Goal: Find specific page/section: Find specific page/section

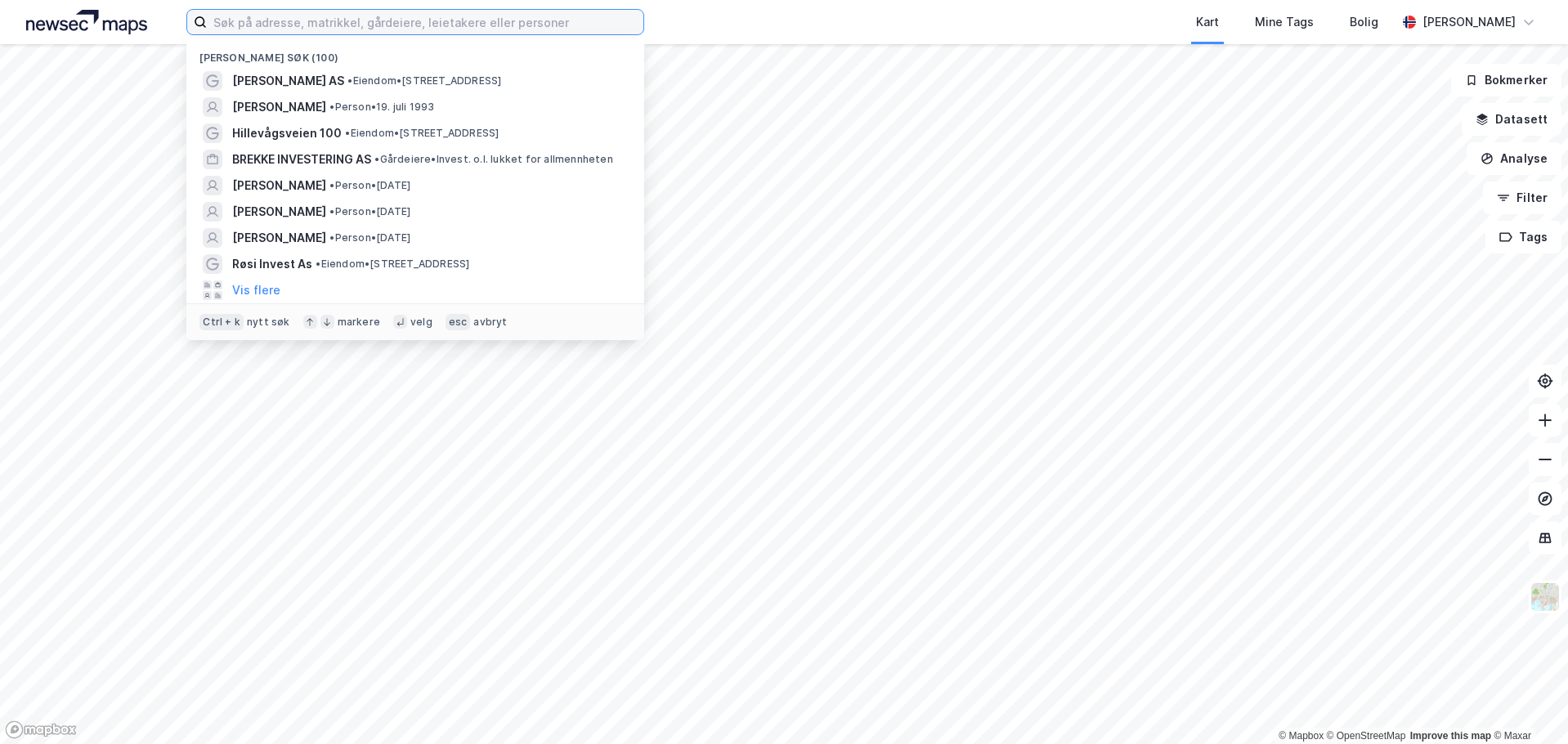
paste input "Svanholmen 11"
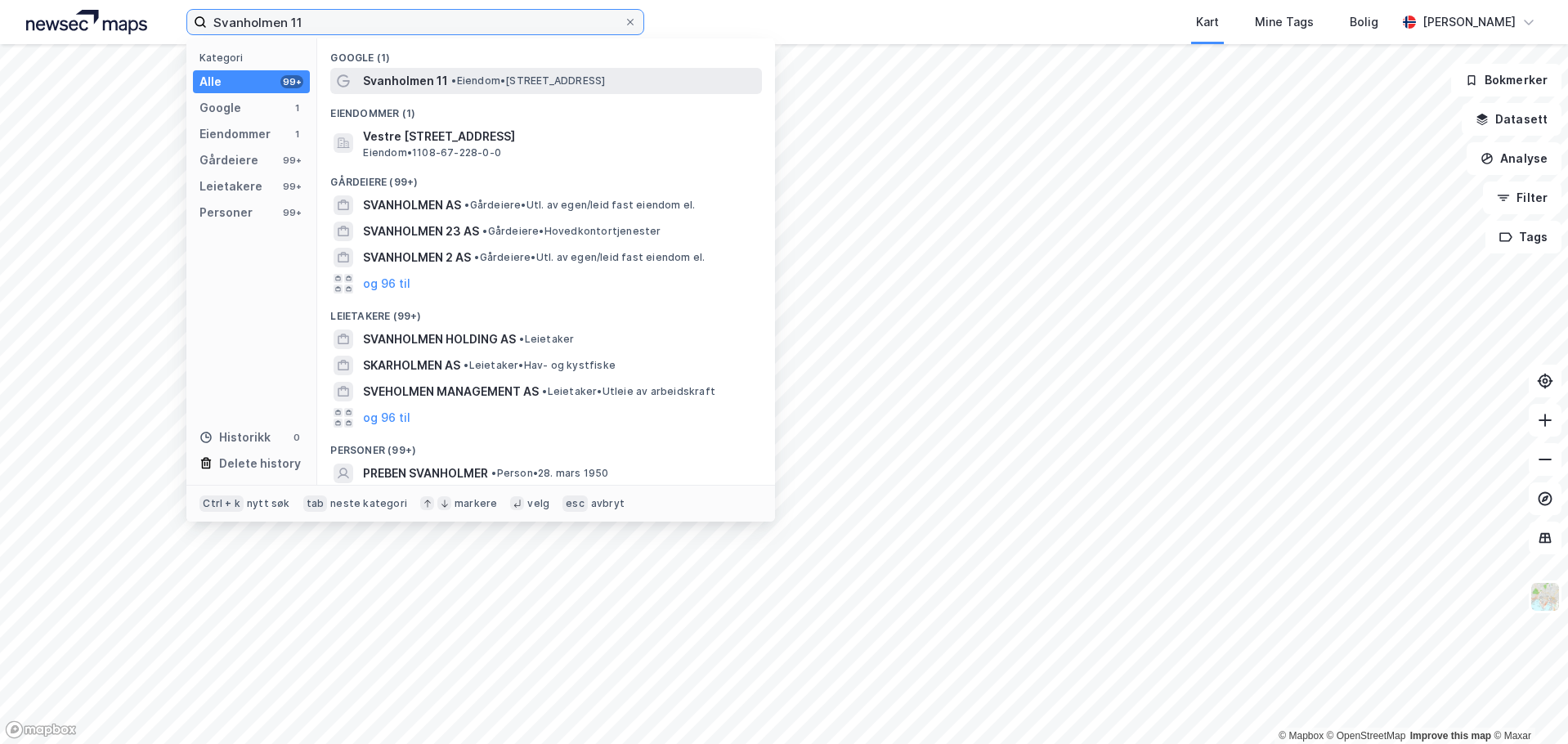
type input "Svanholmen 11"
click at [387, 77] on span "Svanholmen 11" at bounding box center [405, 81] width 85 height 20
